Goal: Answer question/provide support

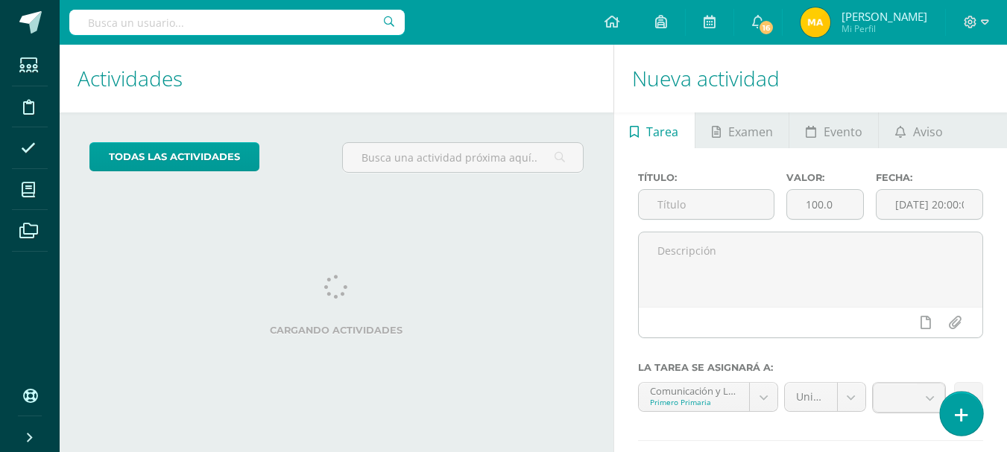
click at [967, 423] on link at bounding box center [961, 413] width 42 height 43
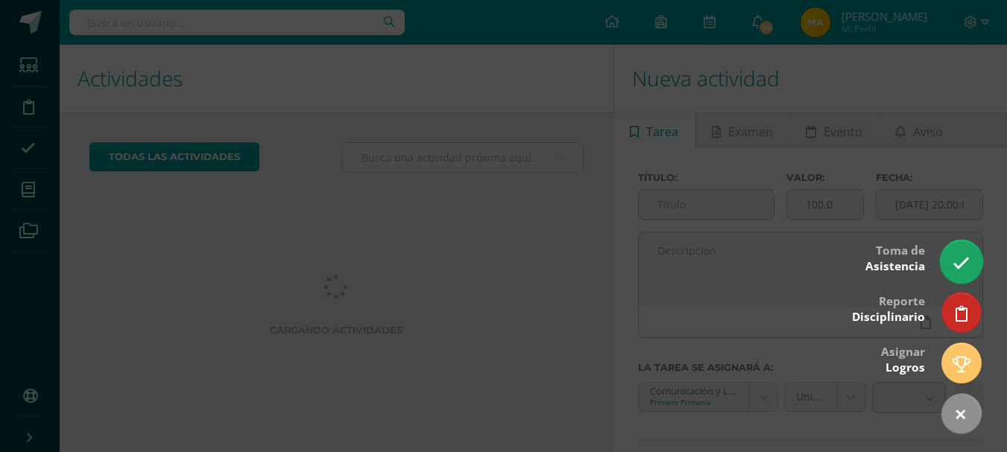
click at [969, 267] on icon at bounding box center [960, 263] width 17 height 17
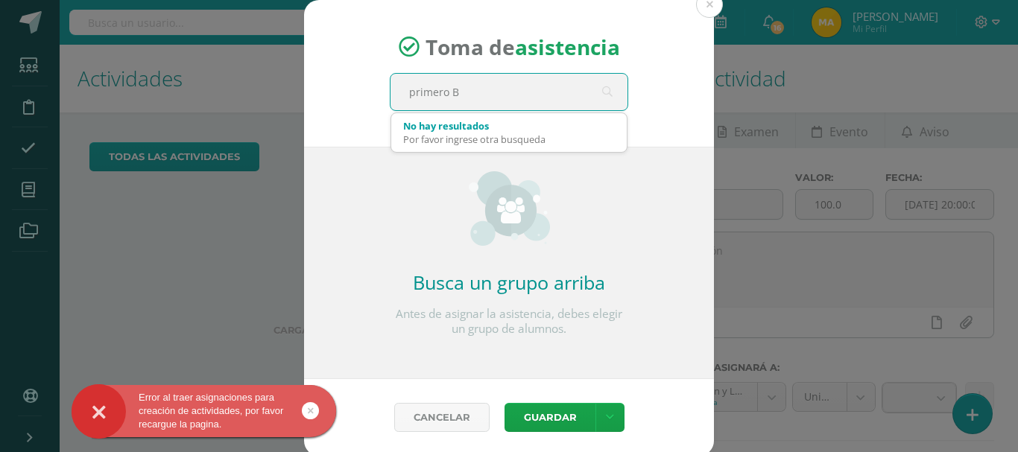
click at [318, 412] on link at bounding box center [310, 410] width 17 height 17
click at [548, 77] on input "primero B" at bounding box center [508, 92] width 237 height 37
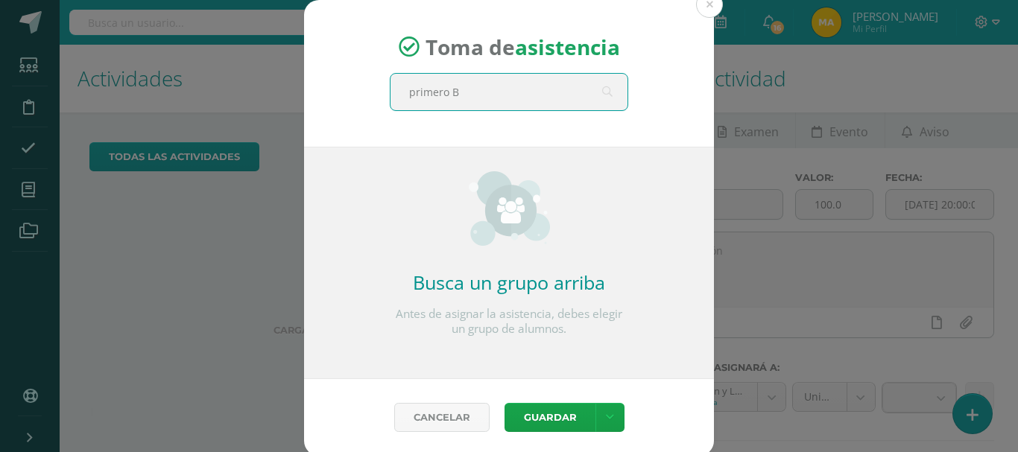
click at [615, 98] on input "primero B" at bounding box center [508, 92] width 237 height 37
click at [542, 248] on div "Busca un grupo arriba Antes de asignar la asistencia, debes elegir un grupo de …" at bounding box center [509, 253] width 238 height 165
click at [472, 103] on input "primero B" at bounding box center [508, 92] width 237 height 37
type input "p"
click at [700, 11] on button at bounding box center [709, 4] width 27 height 27
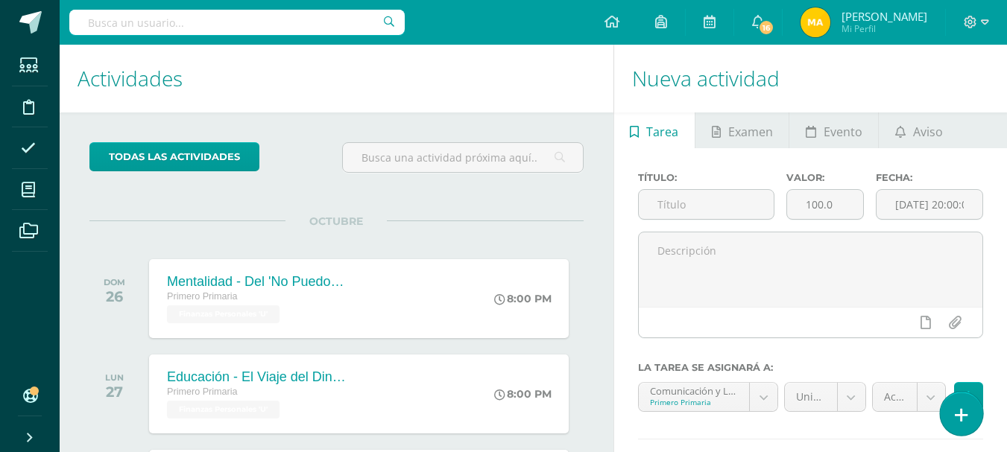
click at [962, 414] on icon at bounding box center [961, 415] width 13 height 17
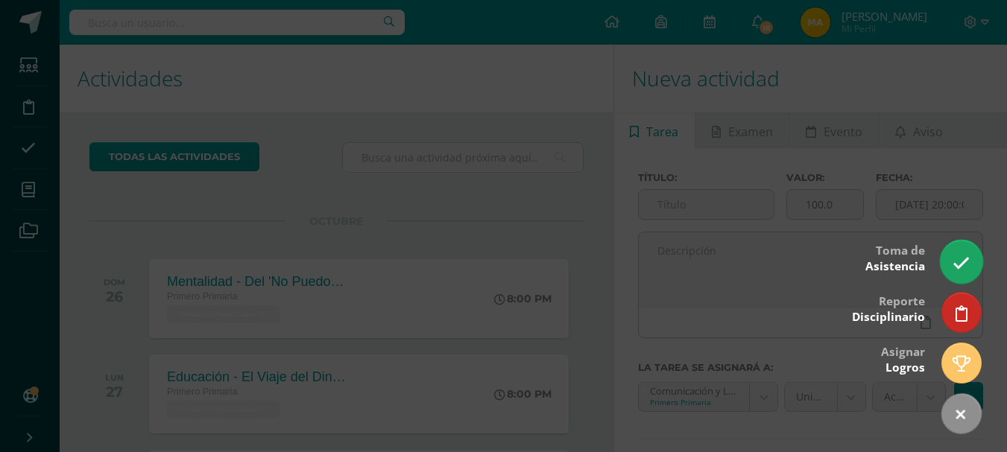
click at [955, 256] on icon at bounding box center [960, 263] width 17 height 17
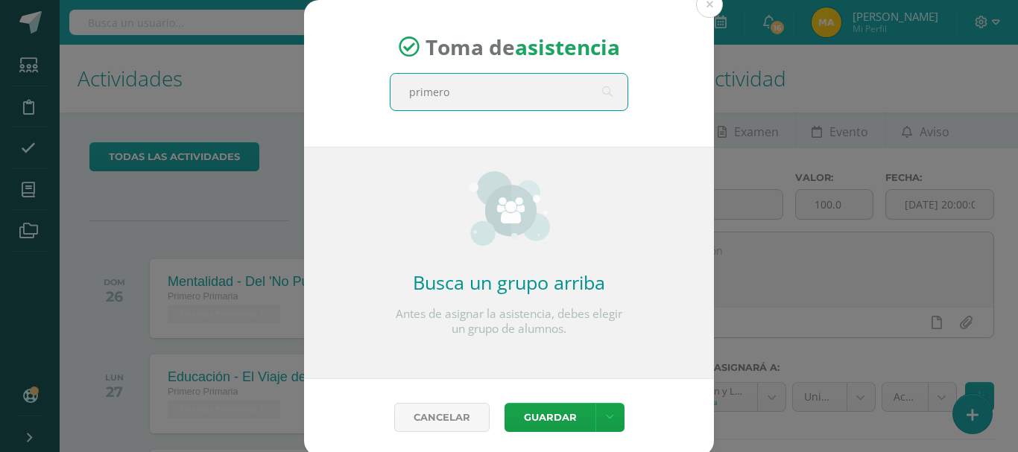
type input "primero B"
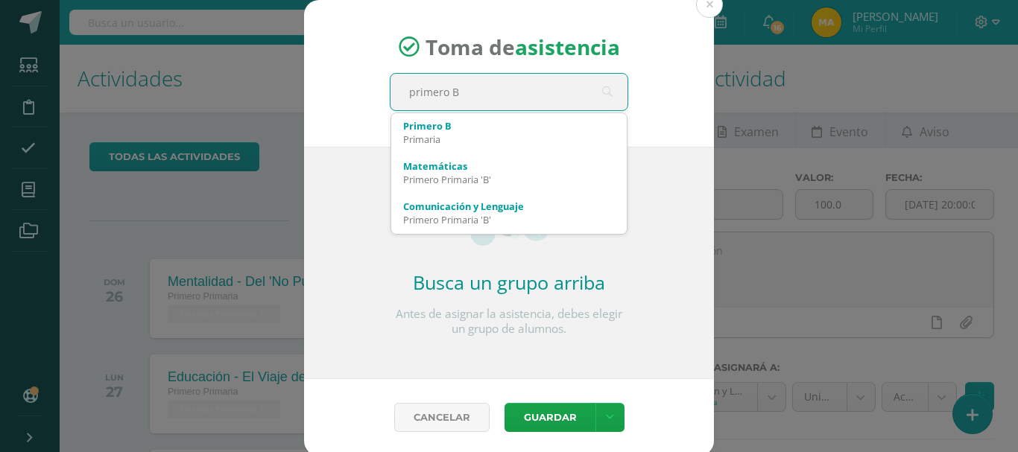
click at [602, 92] on input "primero B" at bounding box center [508, 92] width 237 height 37
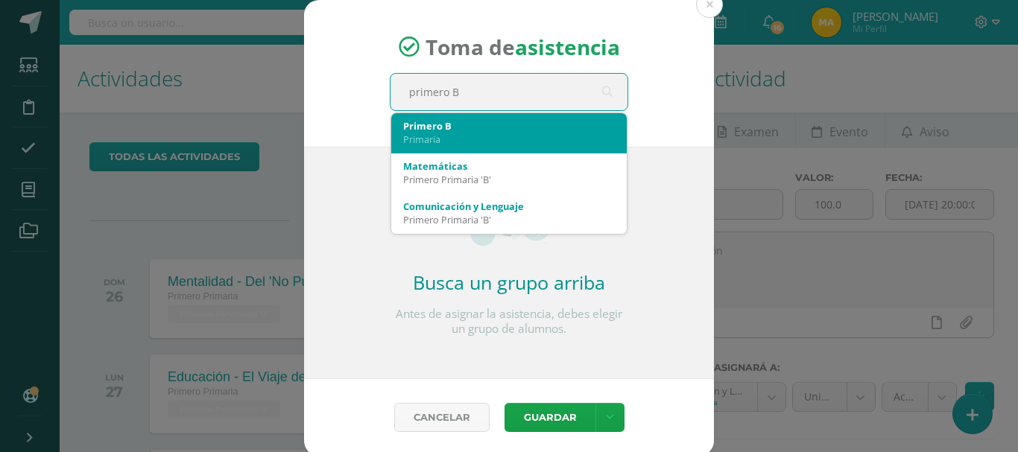
click at [569, 129] on div "Primero B" at bounding box center [509, 125] width 212 height 13
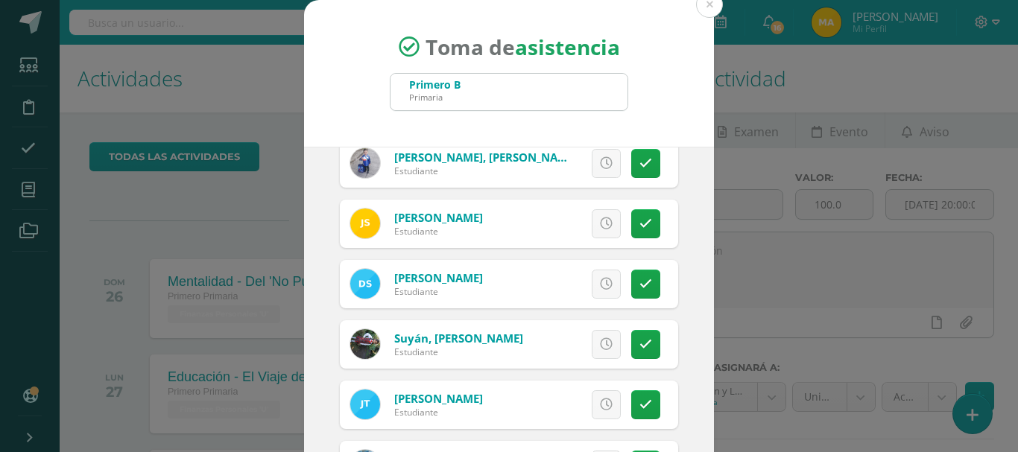
scroll to position [626, 0]
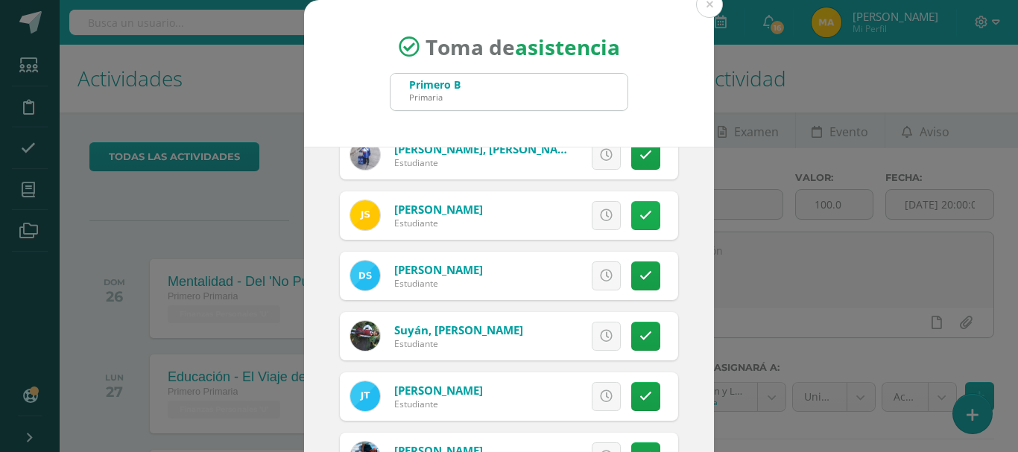
click at [634, 222] on link at bounding box center [645, 215] width 29 height 29
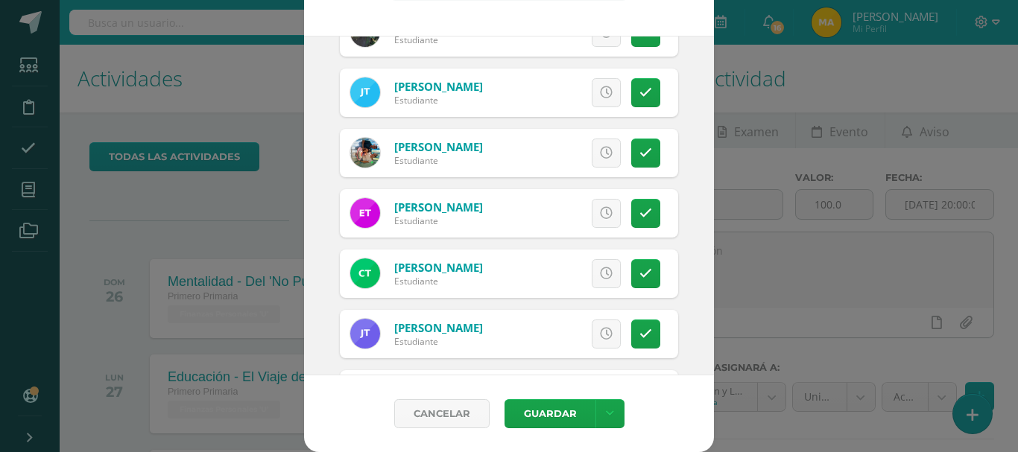
scroll to position [887, 0]
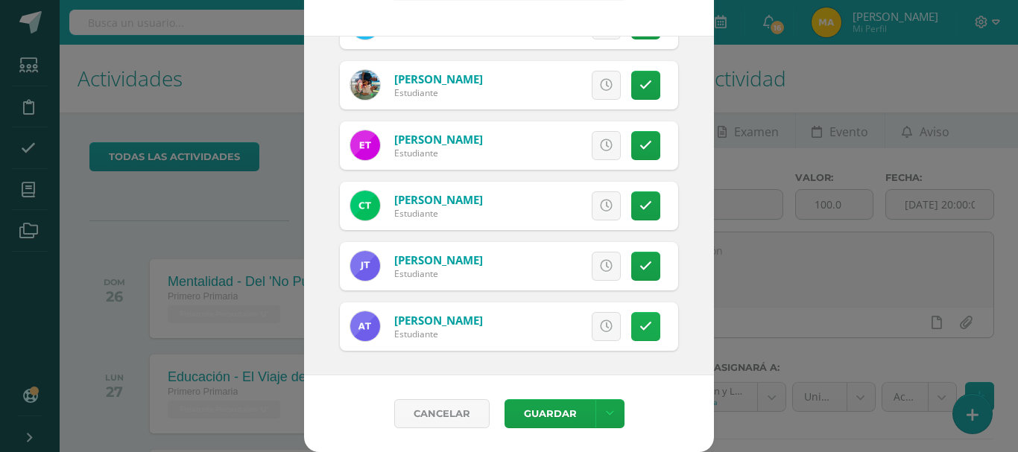
click at [643, 326] on link at bounding box center [645, 326] width 29 height 29
click at [537, 407] on button "Guardar" at bounding box center [549, 413] width 91 height 29
